Goal: Check status: Check status

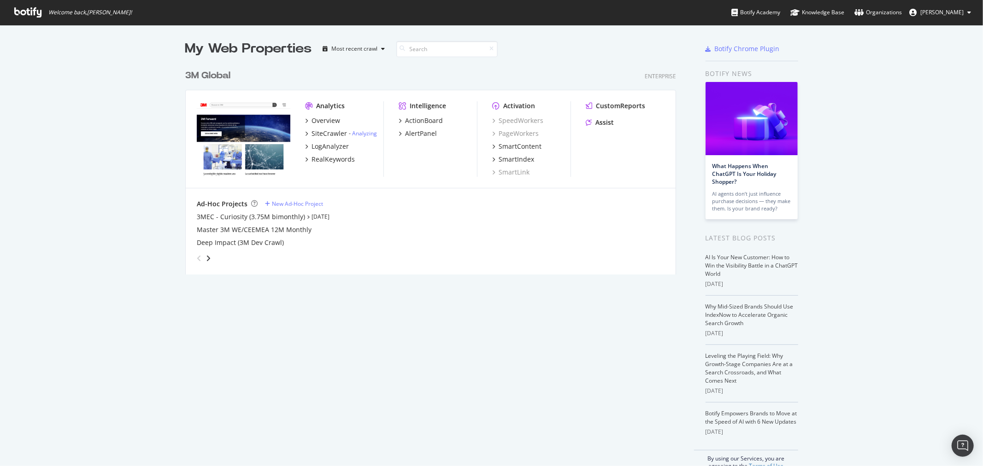
scroll to position [458, 967]
click at [211, 74] on div "3M Global" at bounding box center [207, 75] width 45 height 13
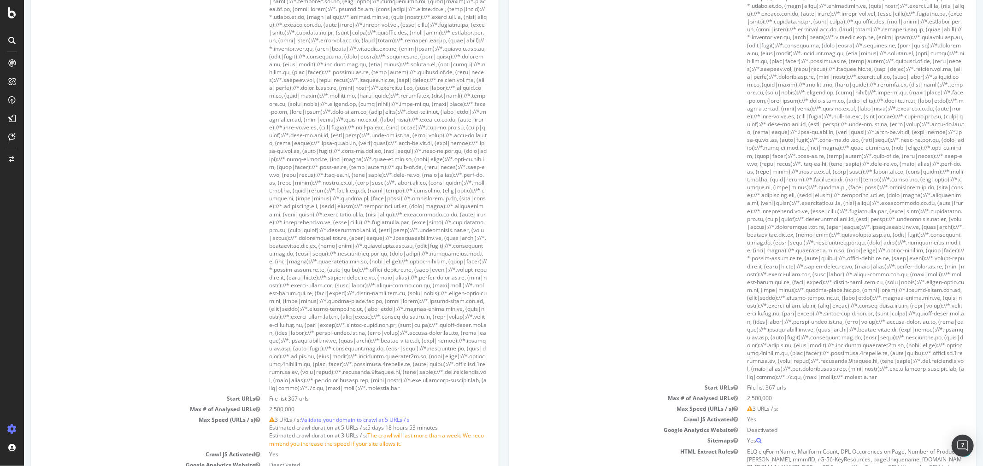
scroll to position [921, 0]
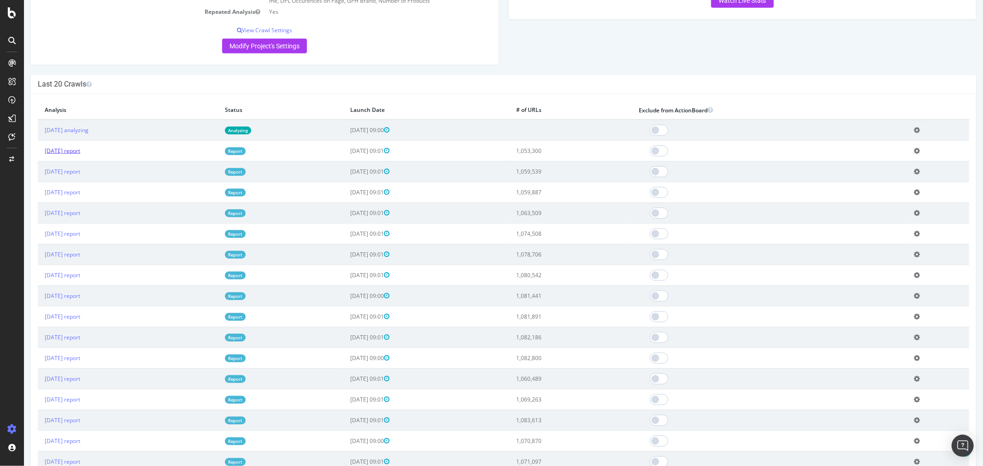
click at [80, 155] on link "[DATE] report" at bounding box center [61, 151] width 35 height 8
